Goal: Information Seeking & Learning: Compare options

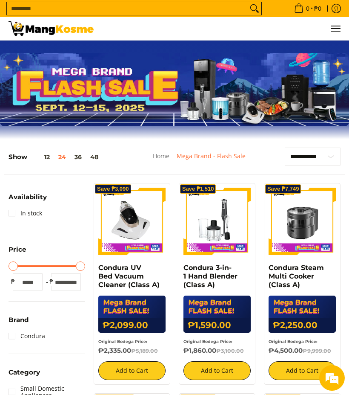
click at [99, 160] on button "48" at bounding box center [94, 156] width 17 height 7
click at [223, 156] on link "Mega Brand - Flash Sale" at bounding box center [211, 156] width 69 height 8
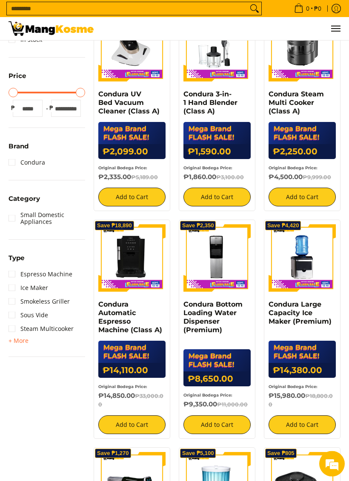
scroll to position [174, 0]
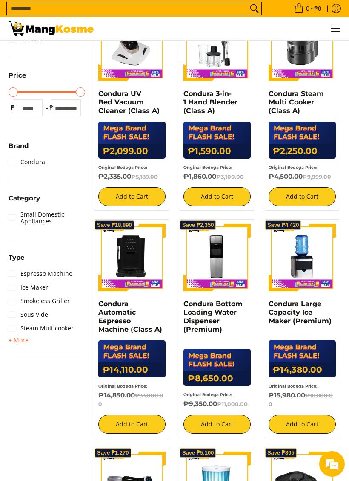
click at [14, 341] on span "+ More" at bounding box center [19, 340] width 20 height 7
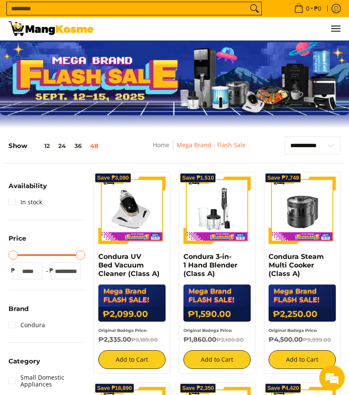
scroll to position [0, 0]
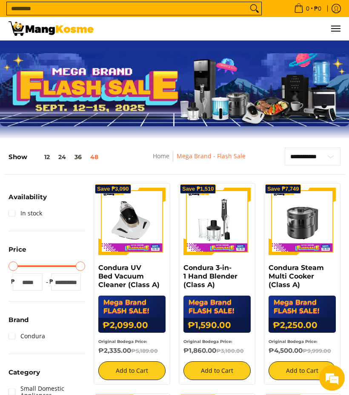
click at [92, 7] on input "Search..." at bounding box center [127, 8] width 241 height 13
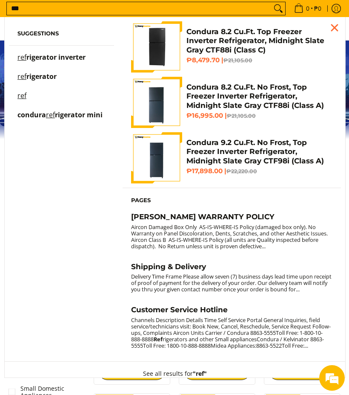
type input "***"
click at [41, 63] on p "ref rigerator inverter" at bounding box center [51, 61] width 68 height 15
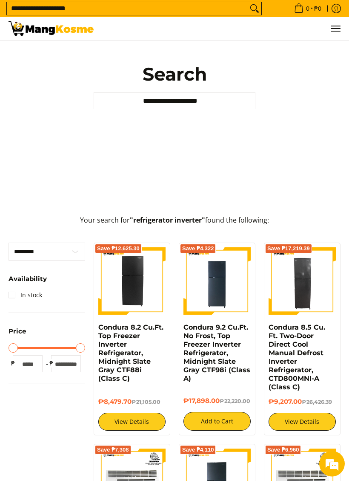
scroll to position [75, 0]
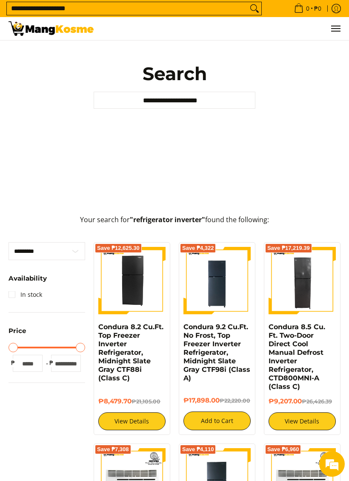
click at [142, 291] on img at bounding box center [131, 280] width 67 height 67
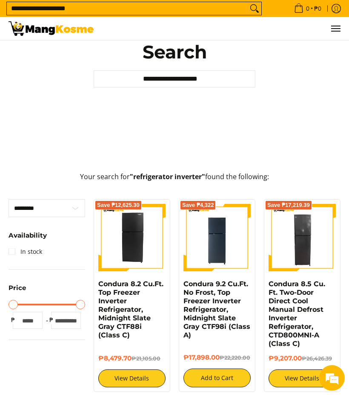
click at [232, 253] on img at bounding box center [217, 237] width 67 height 67
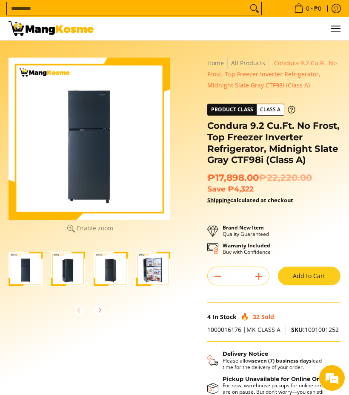
click at [102, 182] on div at bounding box center [90, 139] width 162 height 162
click at [69, 276] on img "Condura 9.2 Cu.Ft. No Frost, Top Freezer Inverter Refrigerator, Midnight Slate …" at bounding box center [68, 268] width 34 height 34
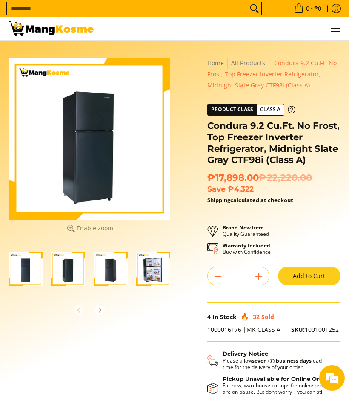
click at [101, 274] on img "Condura 9.2 Cu.Ft. No Frost, Top Freezer Inverter Refrigerator, Midnight Slate …" at bounding box center [111, 268] width 34 height 34
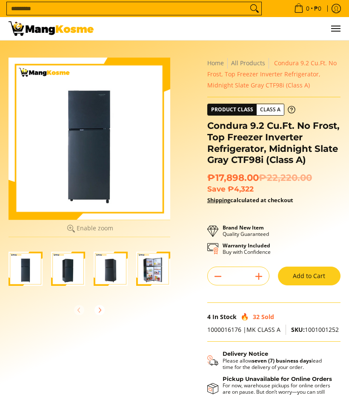
scroll to position [-23, 0]
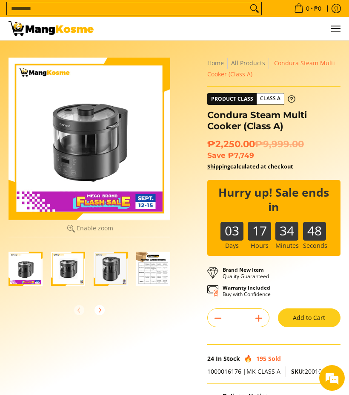
click at [39, 13] on input "Search..." at bounding box center [127, 8] width 241 height 13
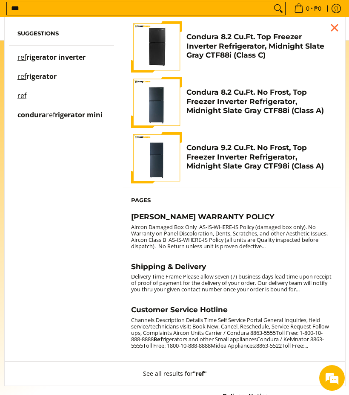
type input "***"
click at [167, 173] on img "Customer Navigation" at bounding box center [156, 157] width 51 height 51
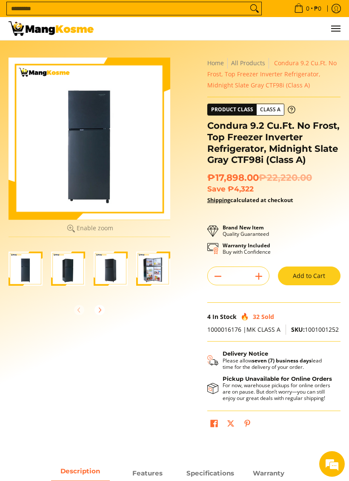
click at [147, 394] on span "Features" at bounding box center [147, 472] width 59 height 15
click at [212, 394] on strong "Specifications" at bounding box center [211, 473] width 48 height 8
